Goal: Navigation & Orientation: Go to known website

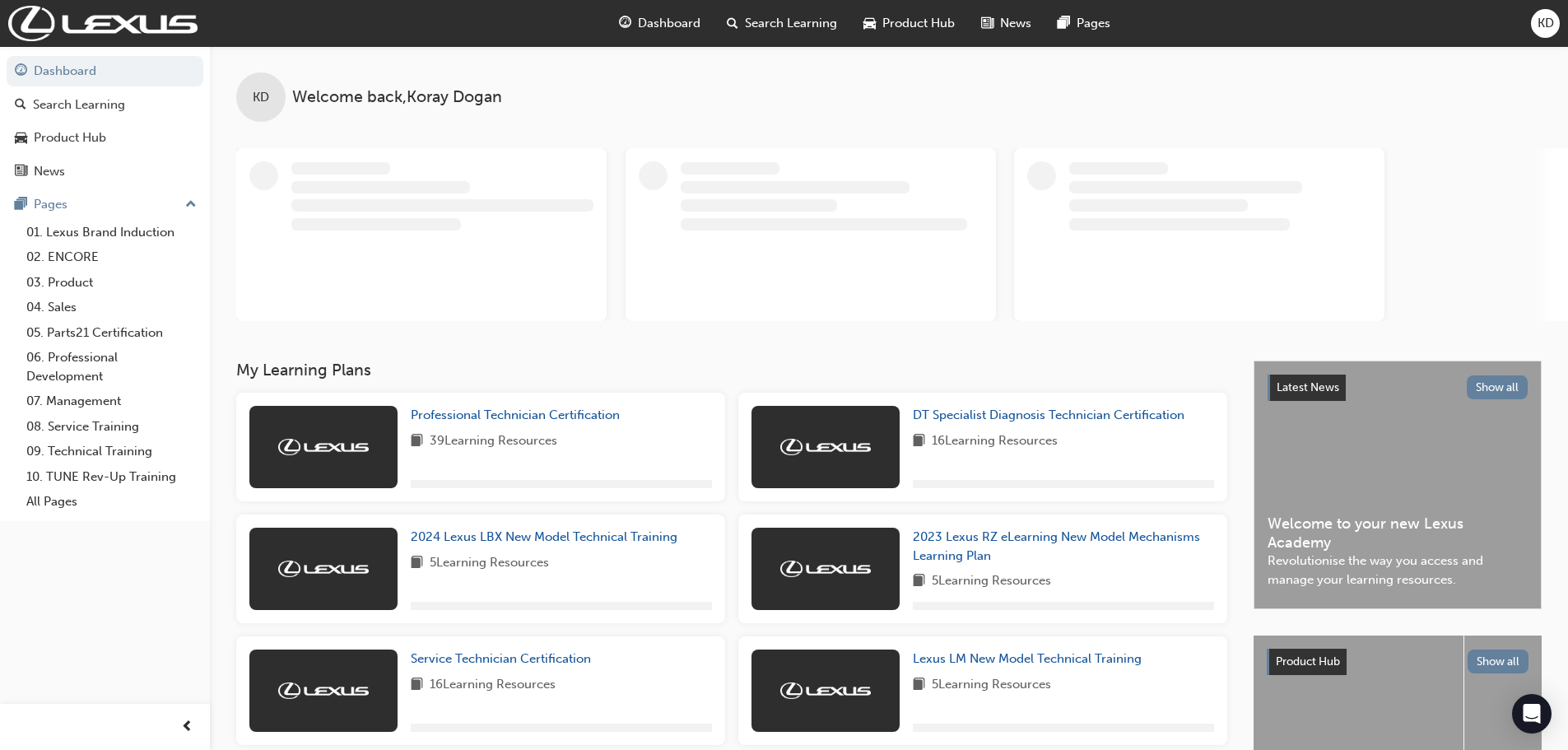
click at [1543, 24] on span "KD" at bounding box center [1547, 23] width 17 height 19
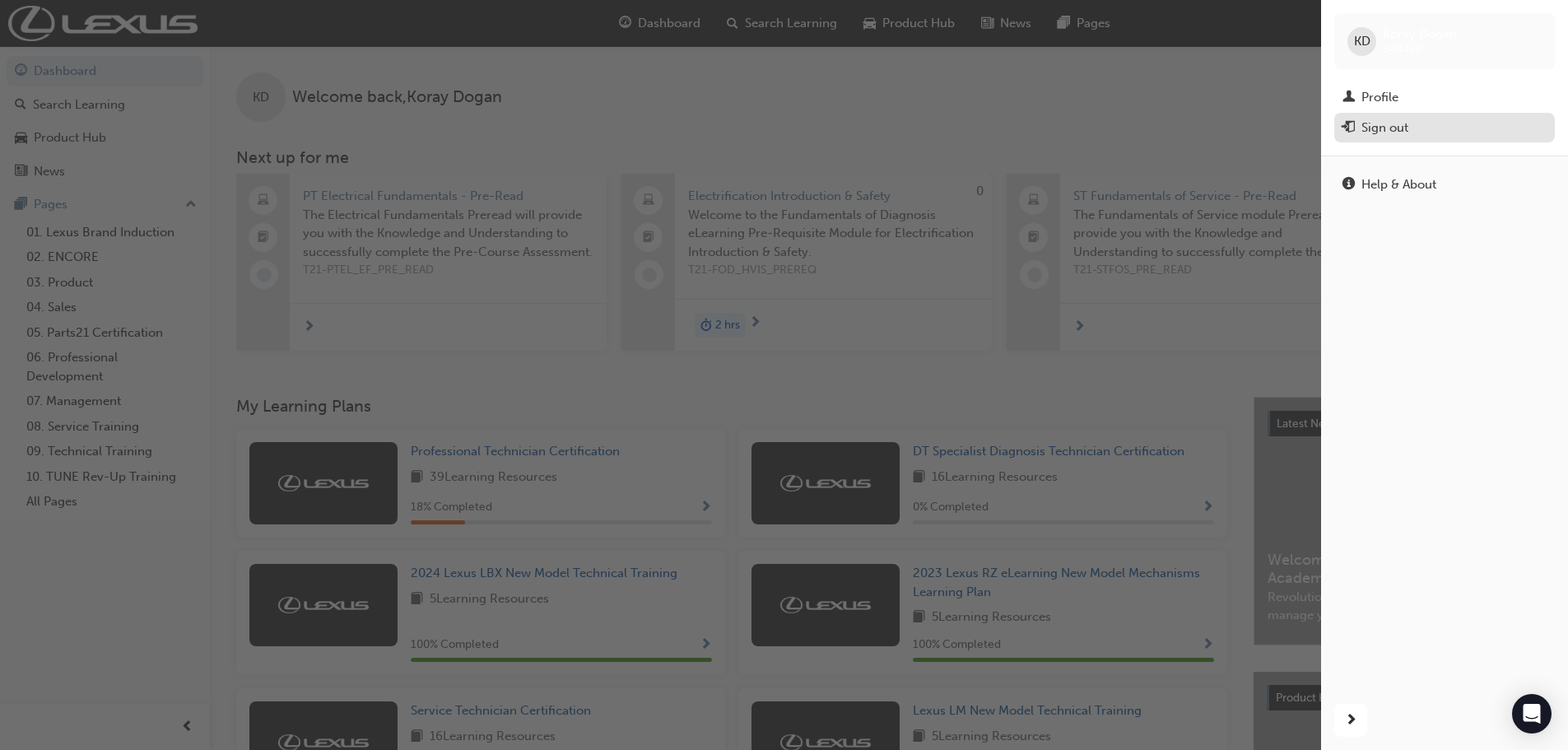
click at [1371, 132] on div "Sign out" at bounding box center [1385, 128] width 47 height 19
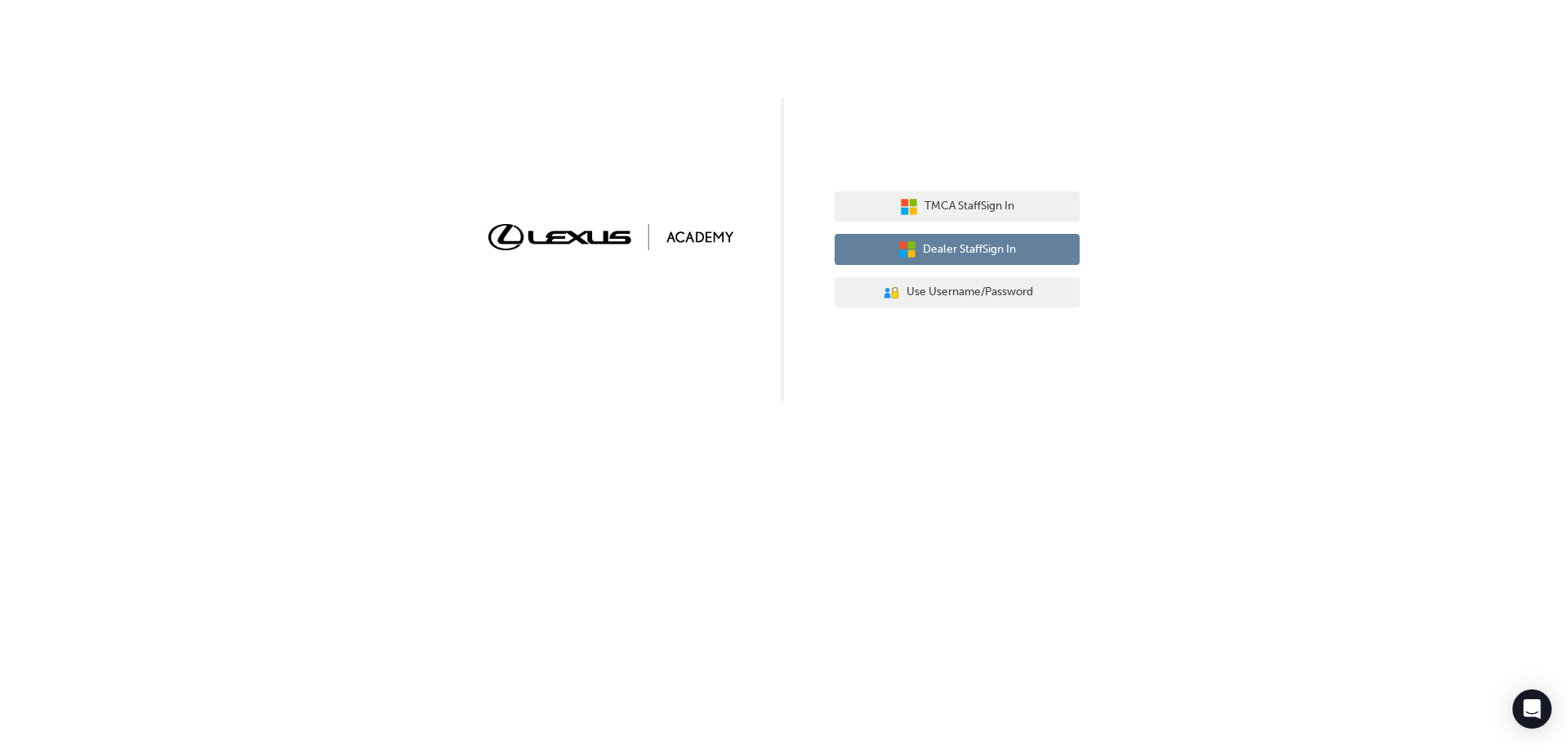
click at [966, 246] on span "Dealer Staff Sign In" at bounding box center [970, 249] width 94 height 19
